Goal: Share content: Share content

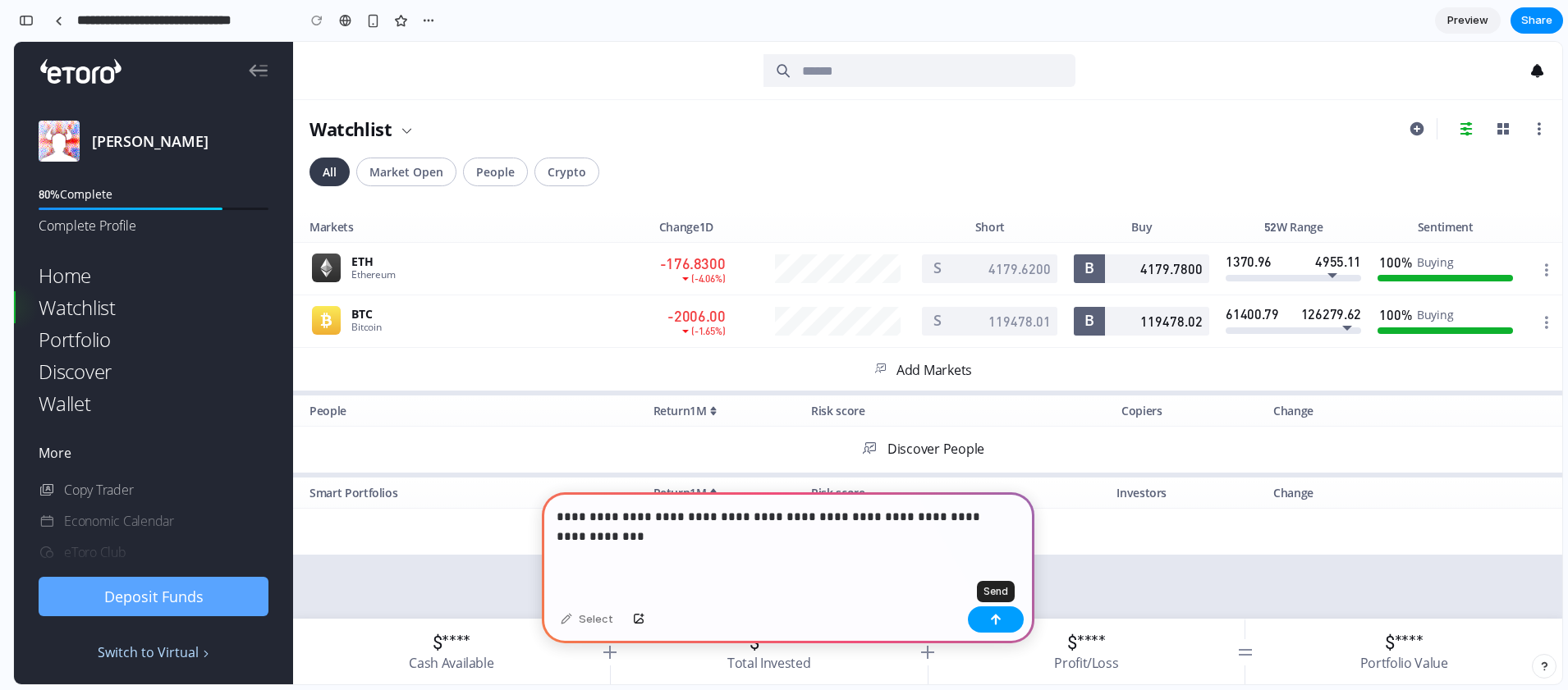
click at [981, 615] on button "button" at bounding box center [996, 619] width 56 height 27
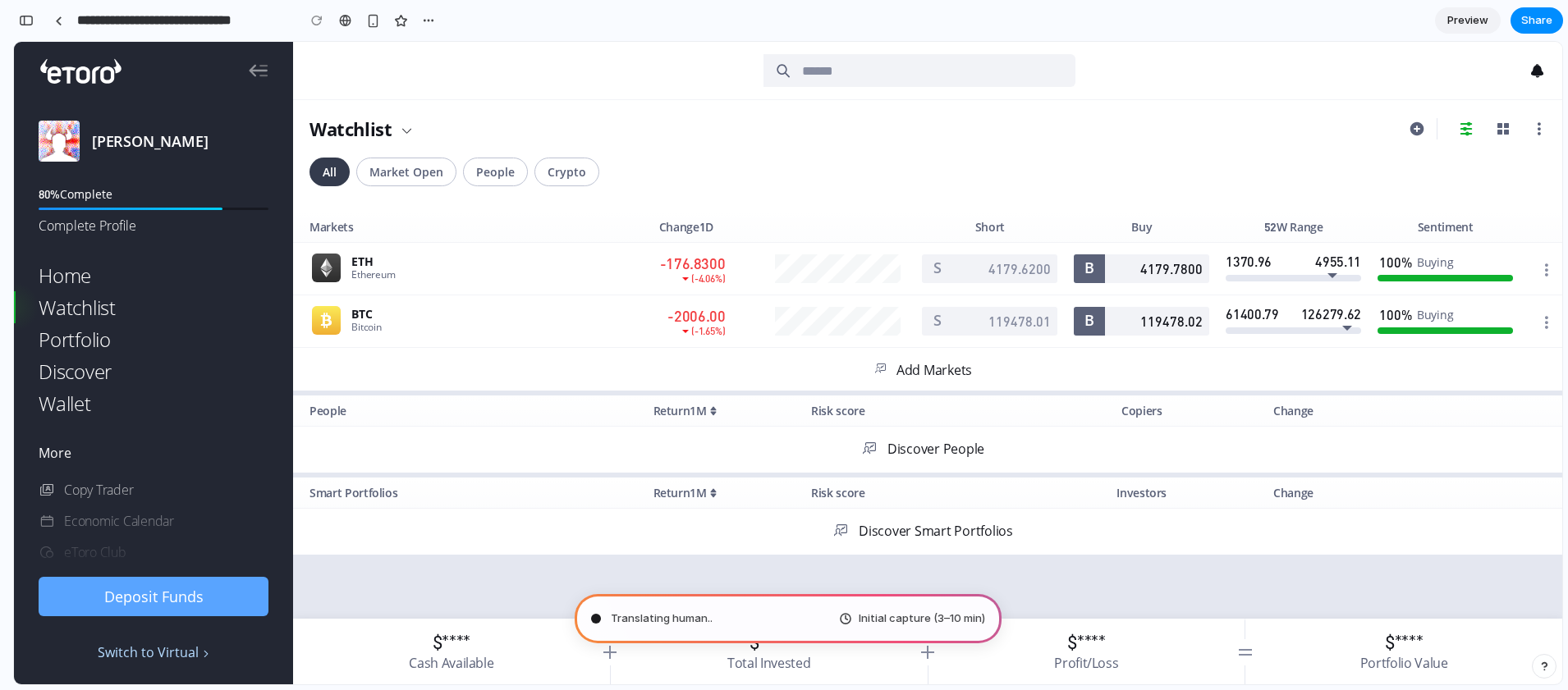
type input "**********"
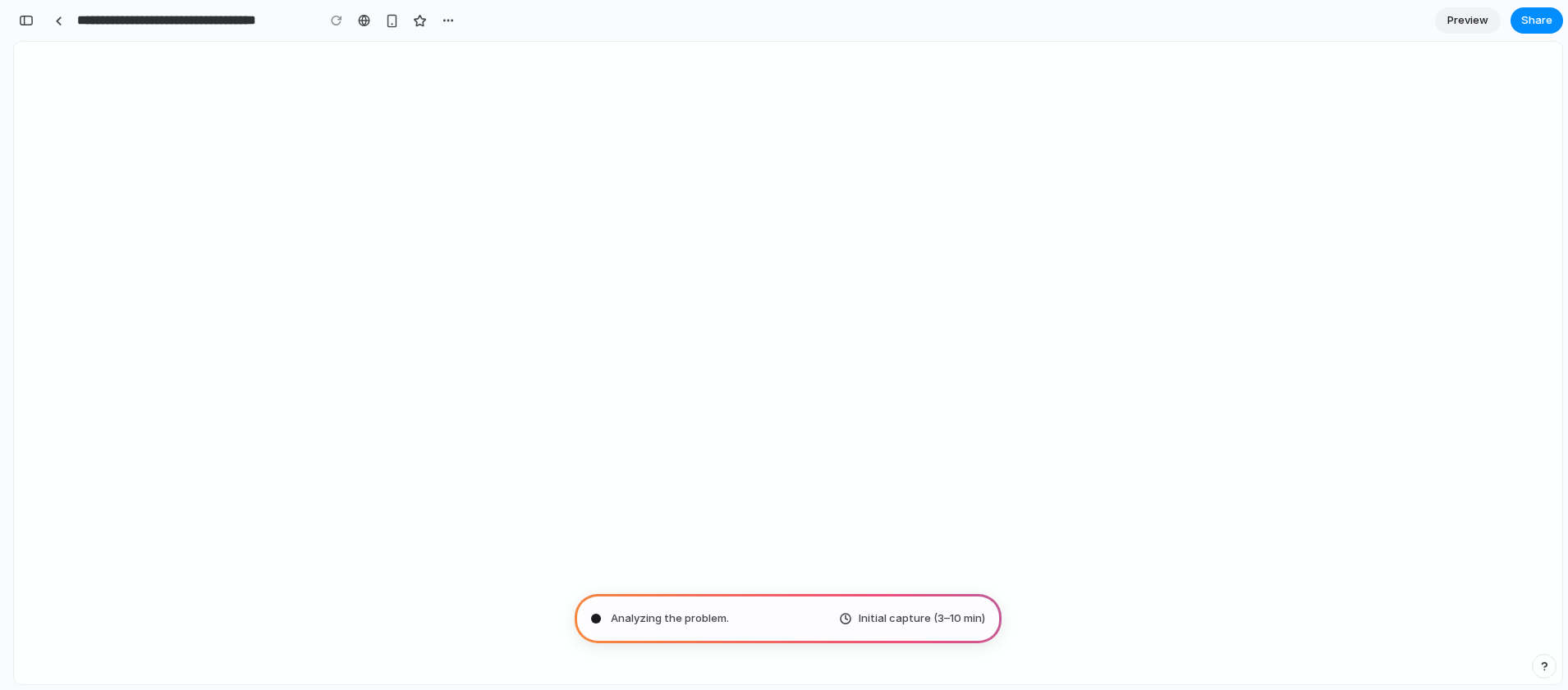
click at [735, 620] on div "Analyzing the problem . Initial capture (3–10 min)" at bounding box center [788, 619] width 427 height 50
click at [697, 618] on span "Pondering market opportunities" at bounding box center [693, 619] width 165 height 17
click at [696, 622] on span "Pondering market opportunities ." at bounding box center [695, 619] width 167 height 17
click at [696, 622] on span "Pondering market opportunities ..." at bounding box center [697, 619] width 172 height 17
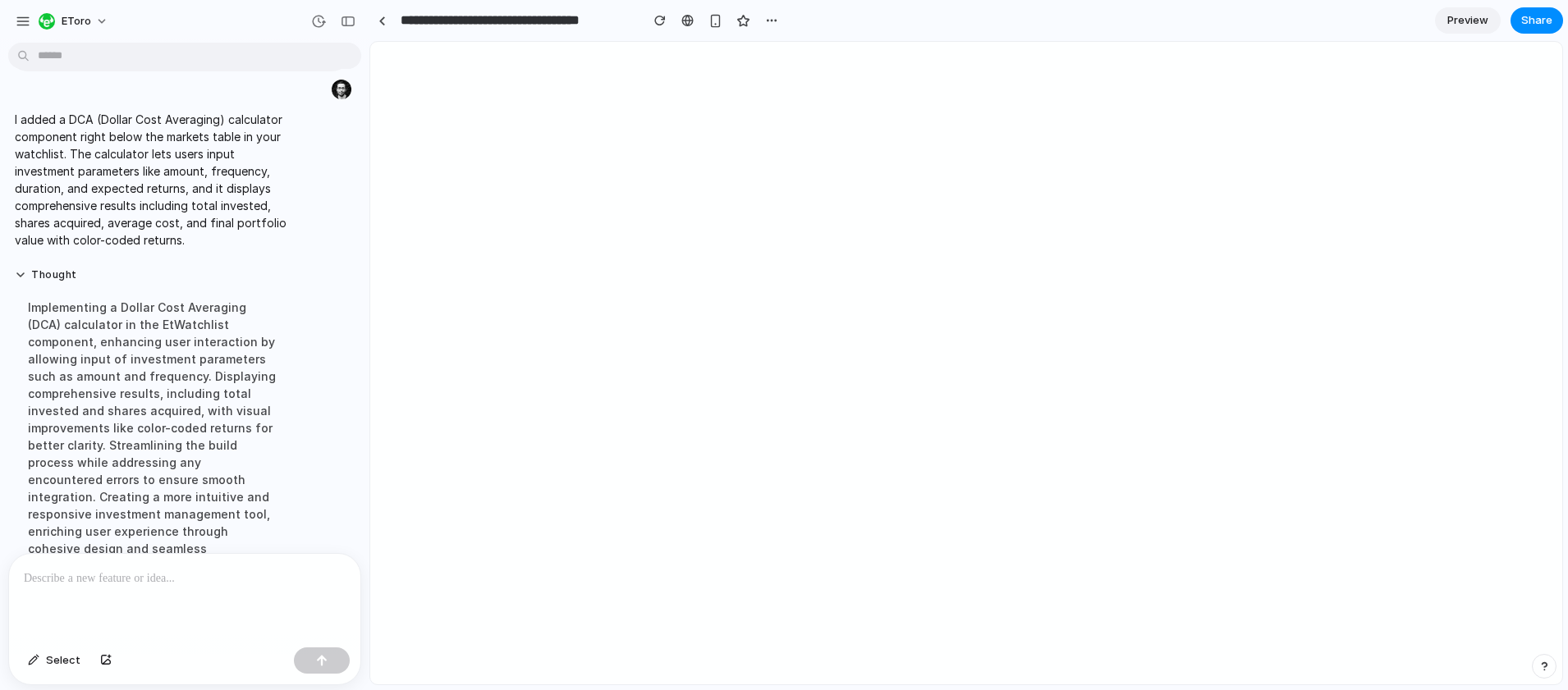
scroll to position [0, 0]
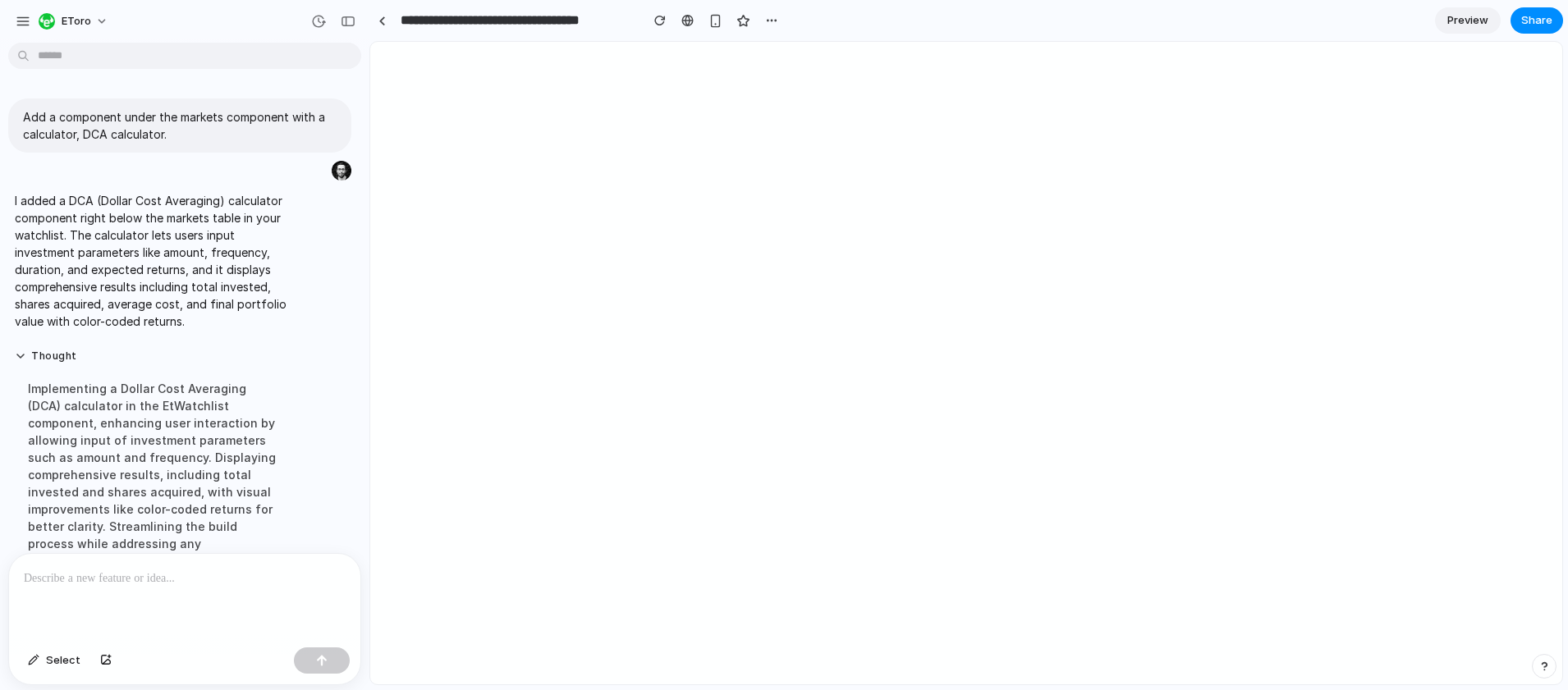
click at [1480, 19] on span "Preview" at bounding box center [1468, 20] width 41 height 17
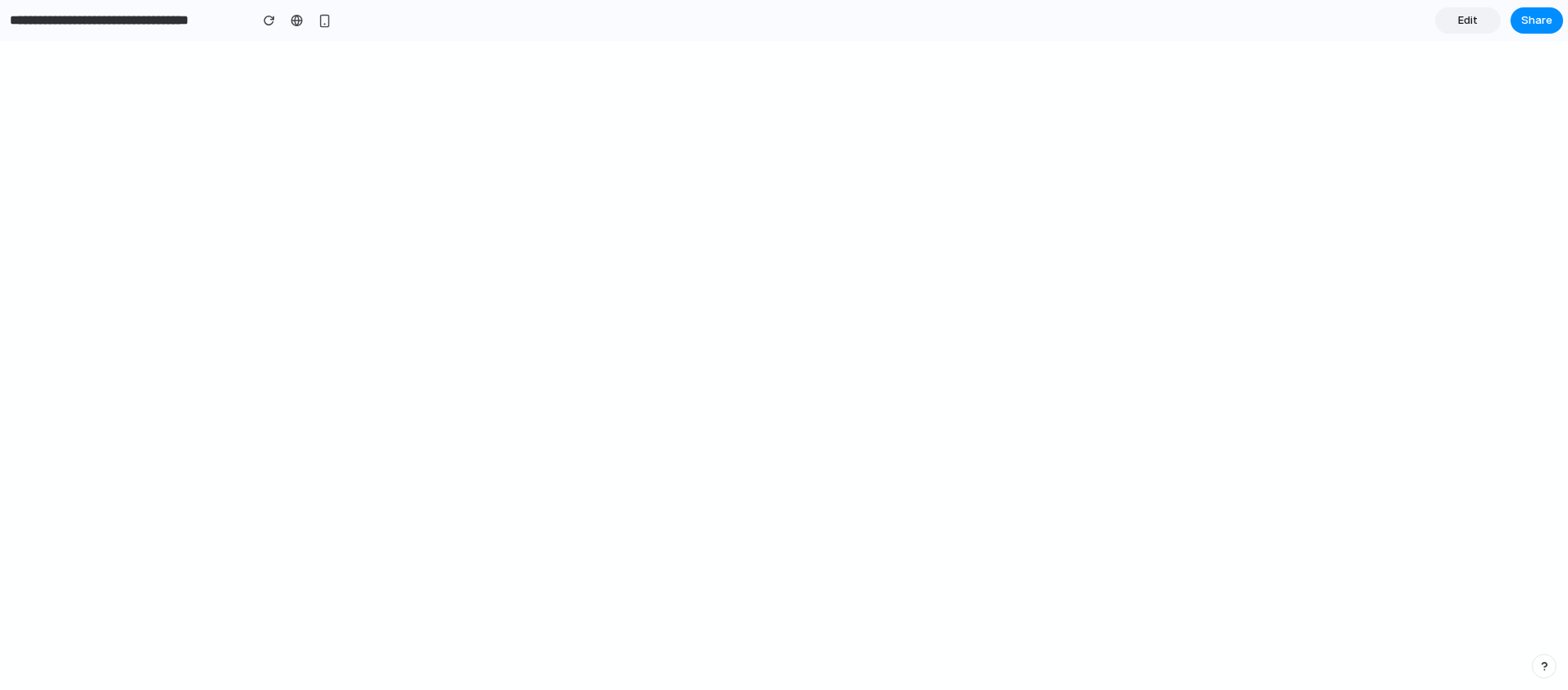
click at [1466, 17] on span "Edit" at bounding box center [1467, 20] width 19 height 17
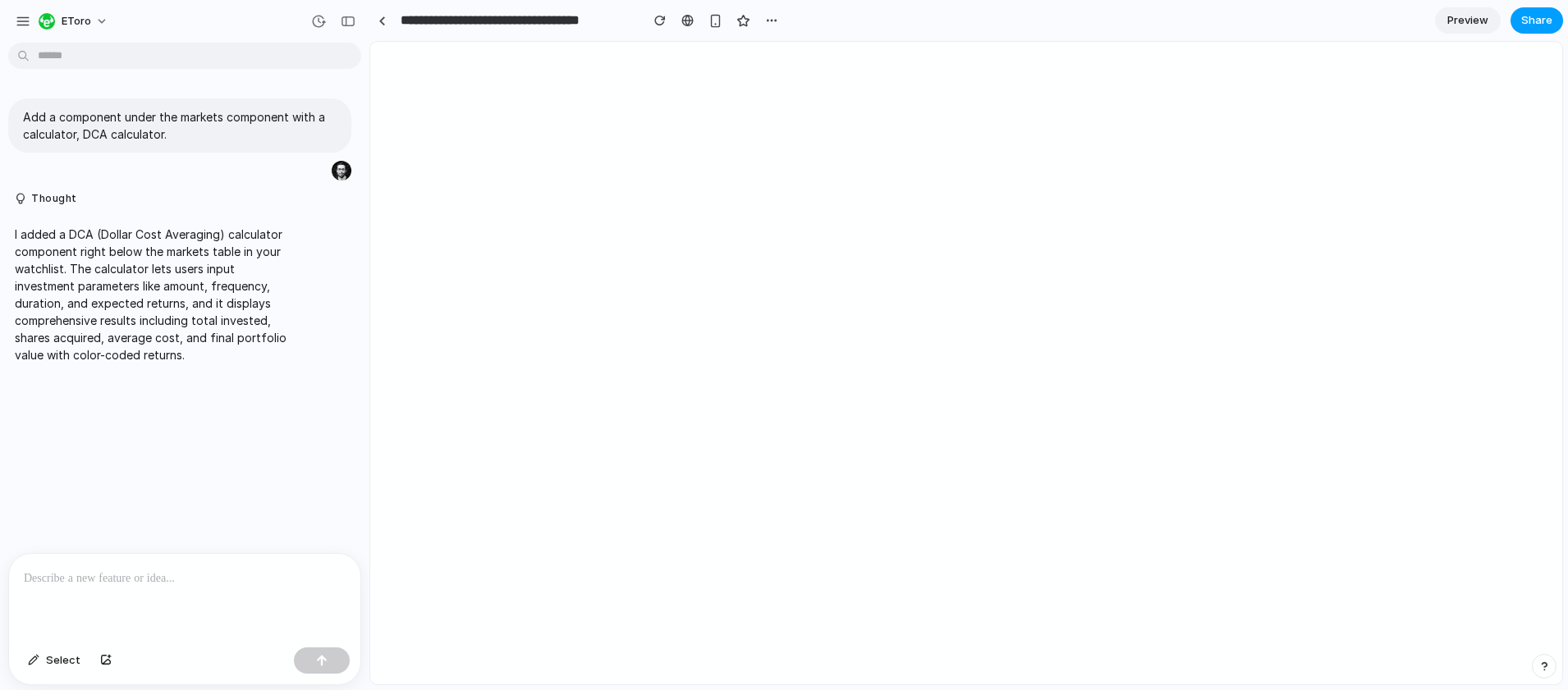
click at [1542, 20] on span "Share" at bounding box center [1537, 20] width 31 height 17
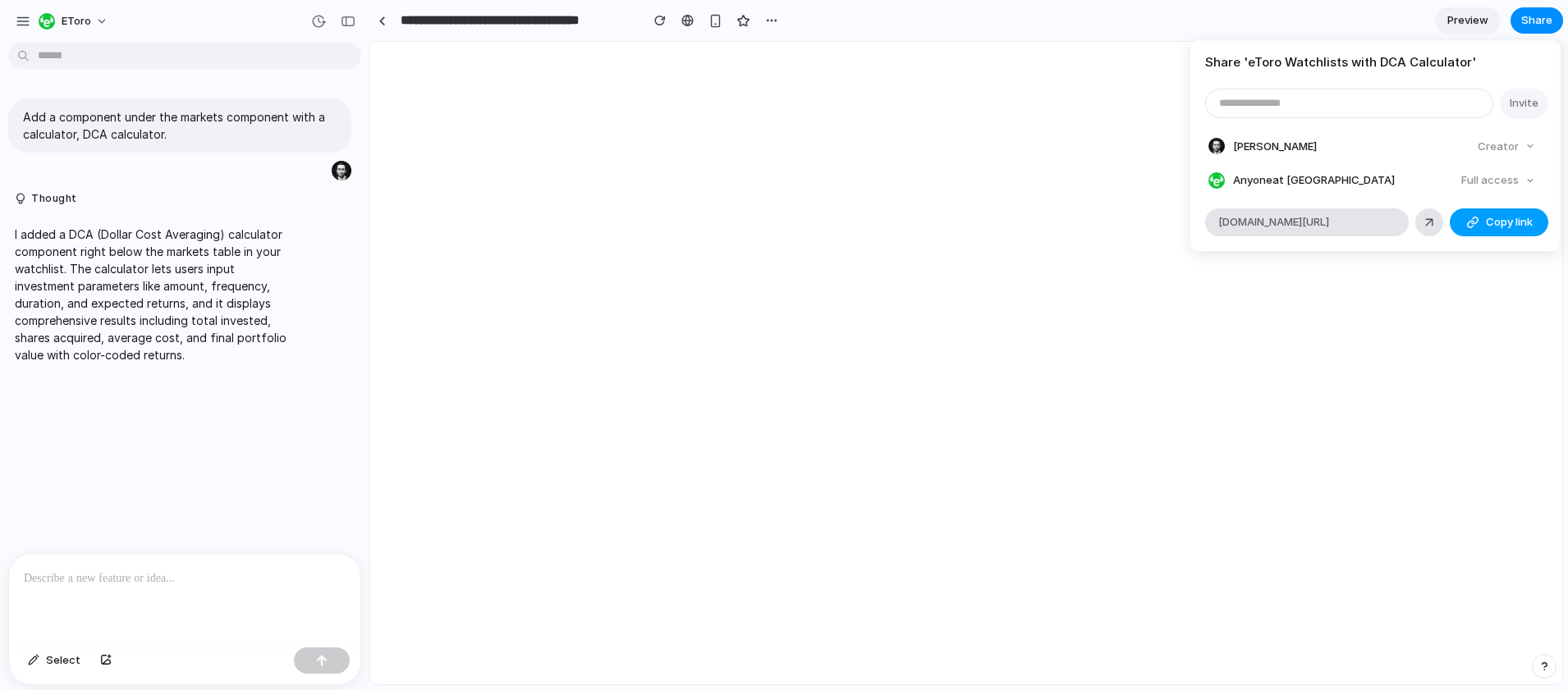
click at [1505, 219] on span "Copy link" at bounding box center [1509, 223] width 47 height 17
click at [1347, 23] on div "Share ' eToro Watchlists with DCA Calculator ' Invite Lior Arieli Creator Anyon…" at bounding box center [784, 345] width 1568 height 690
